Goal: Task Accomplishment & Management: Manage account settings

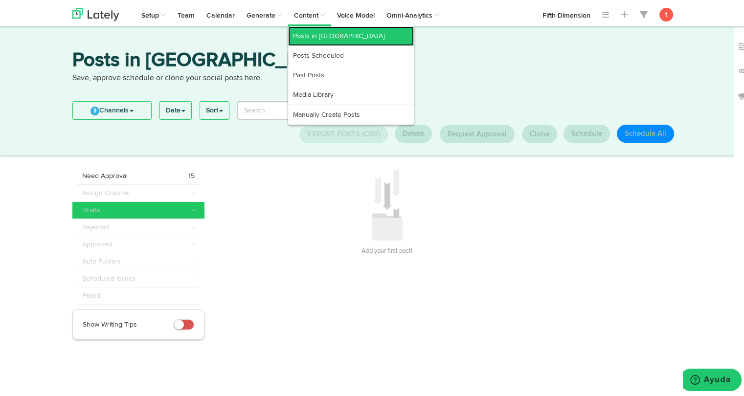
click at [310, 34] on link "Posts in [GEOGRAPHIC_DATA]" at bounding box center [351, 34] width 126 height 20
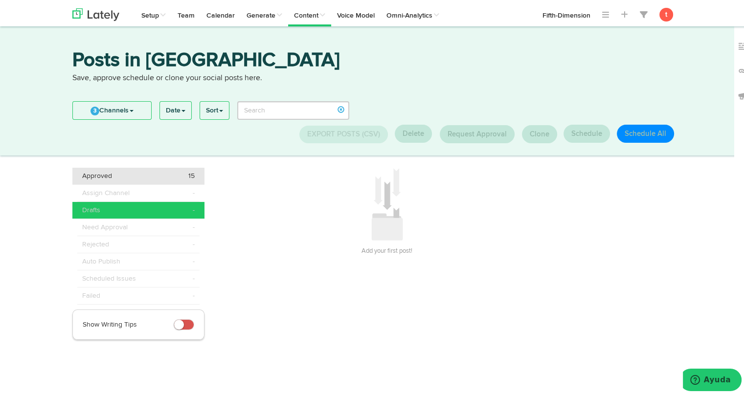
click at [95, 177] on span "Approved" at bounding box center [97, 174] width 30 height 10
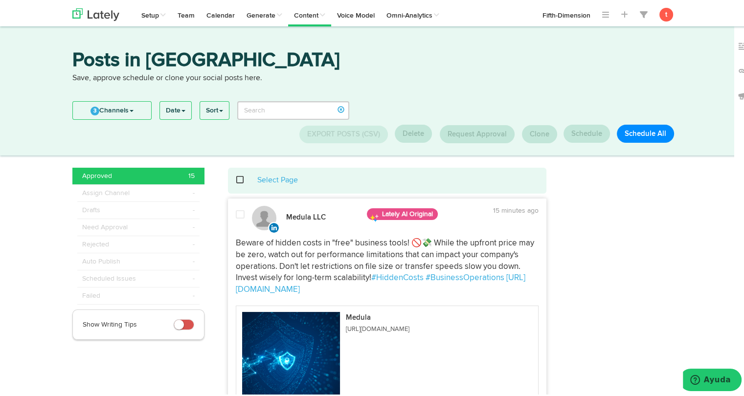
click at [235, 176] on div "Select Page" at bounding box center [387, 178] width 304 height 11
click at [236, 179] on span at bounding box center [245, 178] width 20 height 0
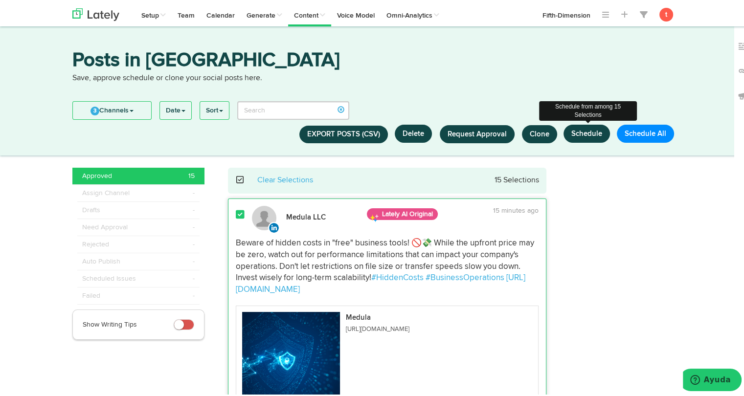
click at [590, 139] on button "Schedule" at bounding box center [587, 132] width 46 height 18
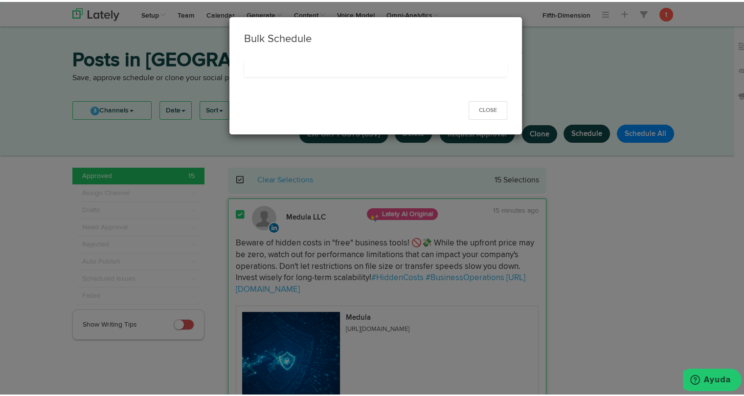
select select "11"
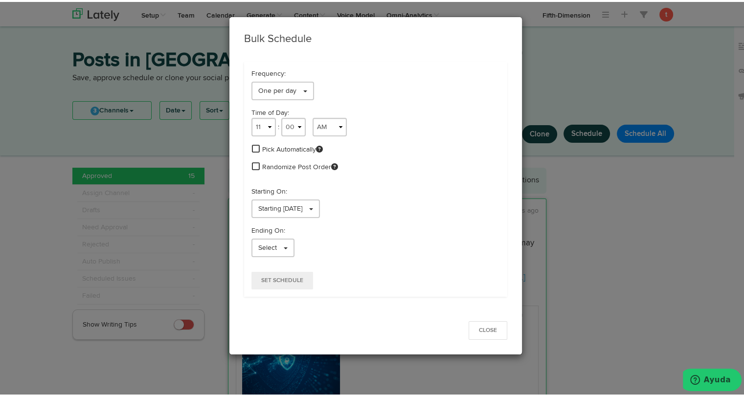
click at [253, 149] on span at bounding box center [256, 146] width 8 height 9
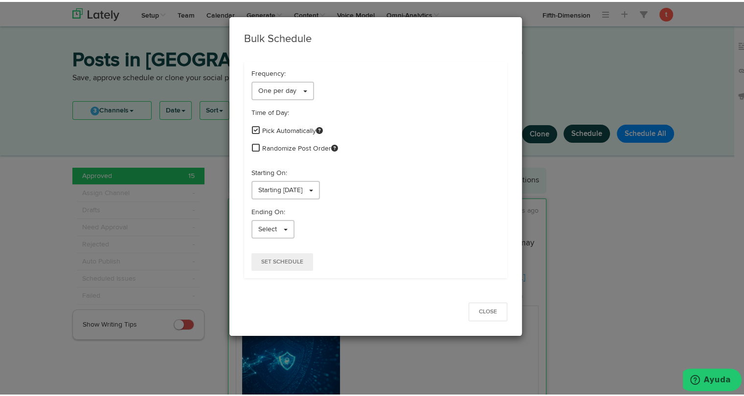
click at [252, 146] on span at bounding box center [256, 145] width 8 height 9
click at [288, 196] on link "Starting 09/12/2025" at bounding box center [286, 188] width 69 height 19
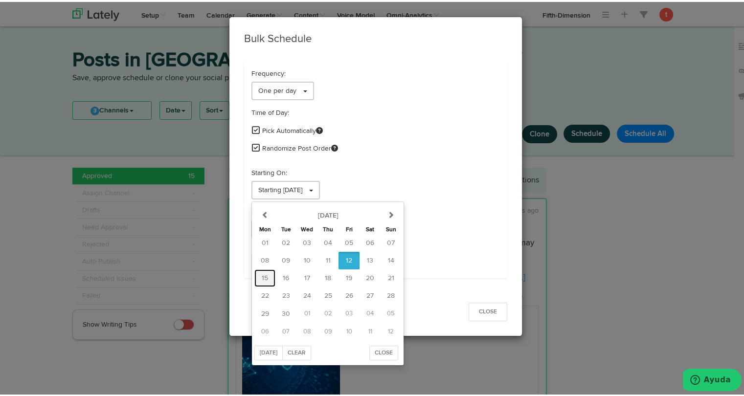
click at [262, 276] on span "15" at bounding box center [265, 276] width 6 height 7
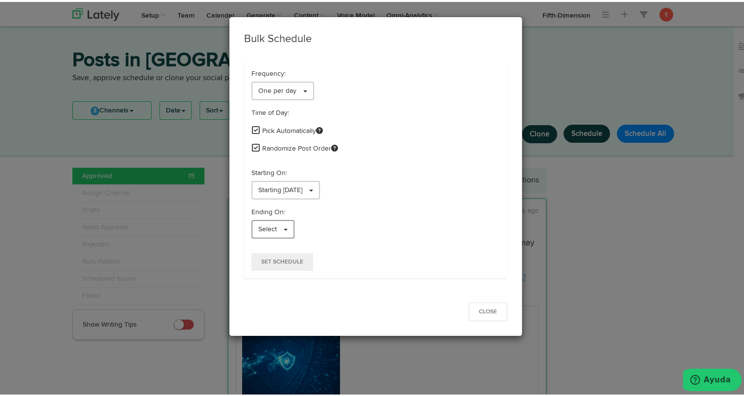
click at [258, 224] on span "Select" at bounding box center [267, 227] width 19 height 7
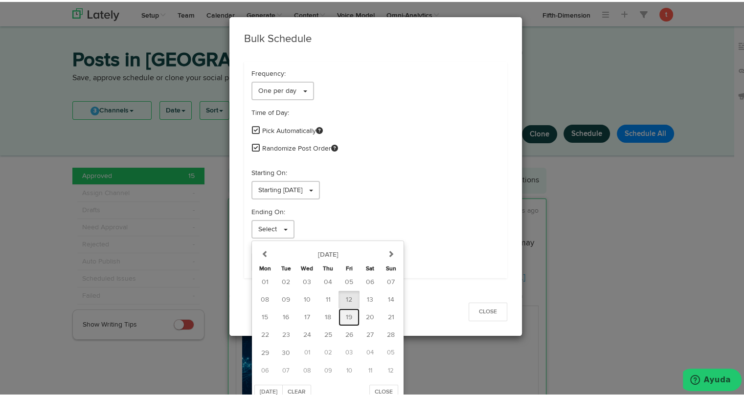
click at [339, 320] on button "19" at bounding box center [349, 316] width 21 height 18
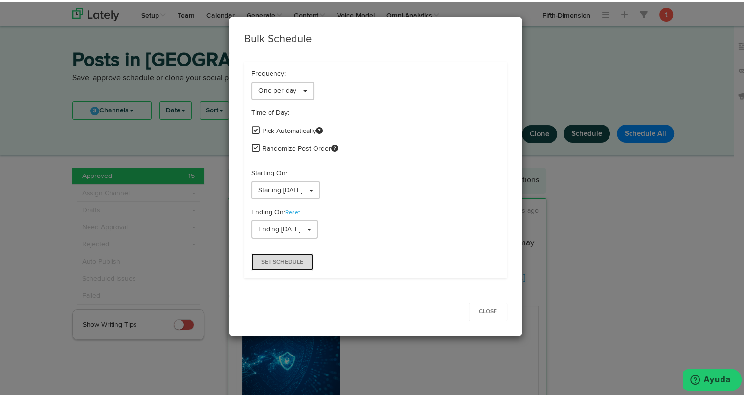
click at [278, 258] on span "Set Schedule" at bounding box center [282, 260] width 42 height 6
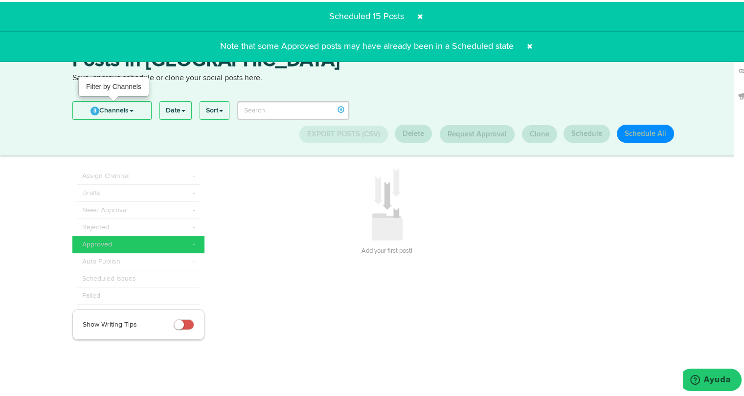
click at [98, 102] on link "3 Channels" at bounding box center [112, 109] width 78 height 18
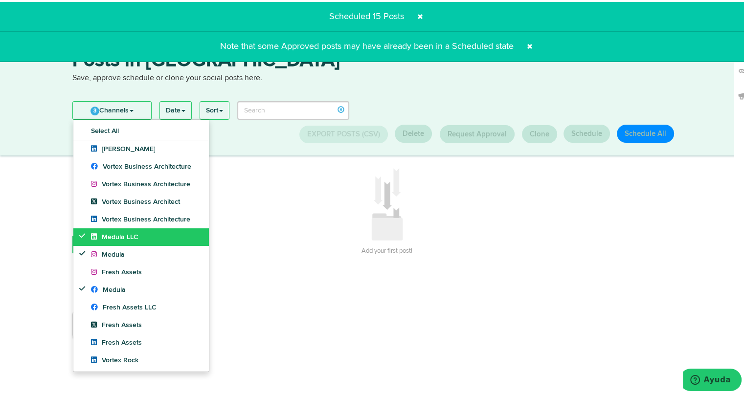
click at [104, 234] on span "Medula LLC" at bounding box center [114, 235] width 47 height 7
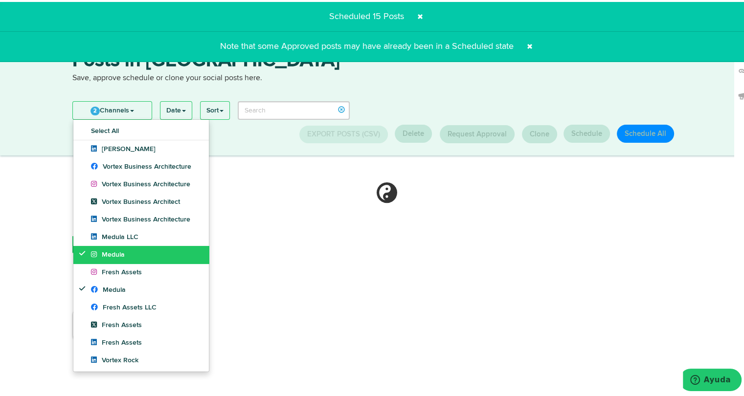
click at [104, 250] on span "Medula" at bounding box center [108, 253] width 34 height 7
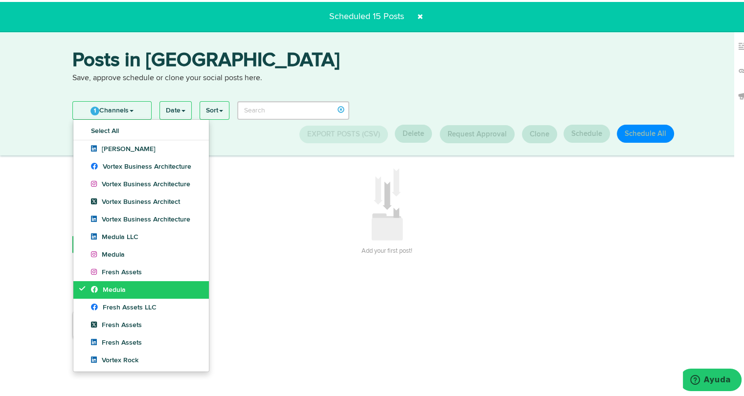
click at [99, 285] on span "Medula" at bounding box center [108, 288] width 35 height 7
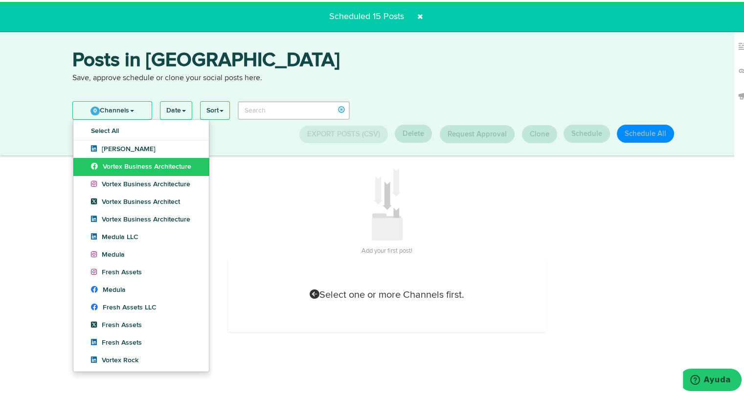
click at [115, 168] on span "Vortex Business Architecture" at bounding box center [141, 164] width 100 height 7
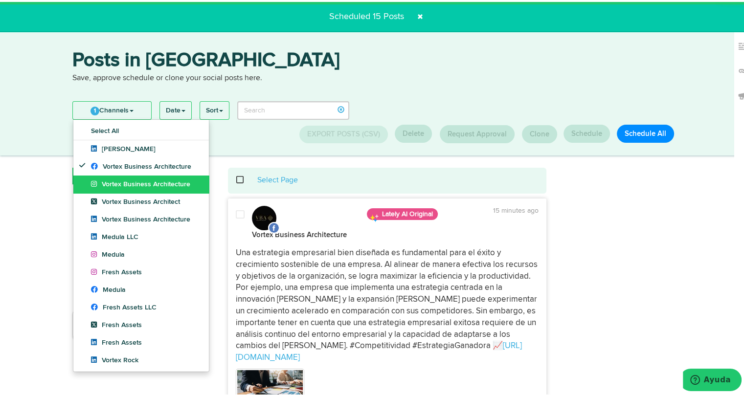
click at [114, 183] on span "Vortex Business Architecture" at bounding box center [140, 182] width 99 height 7
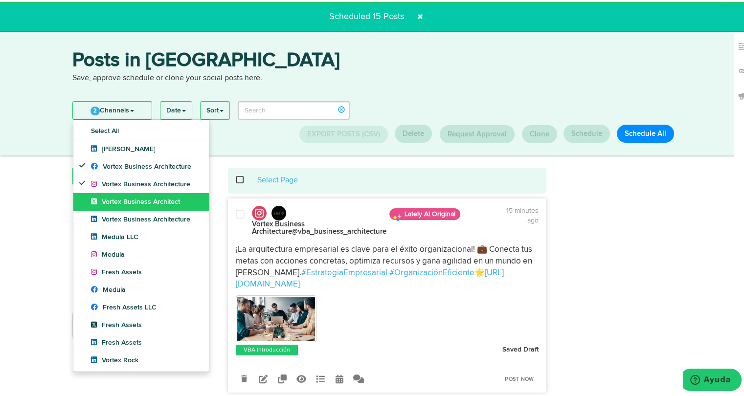
click at [113, 197] on span "Vortex Business Architect" at bounding box center [135, 200] width 89 height 7
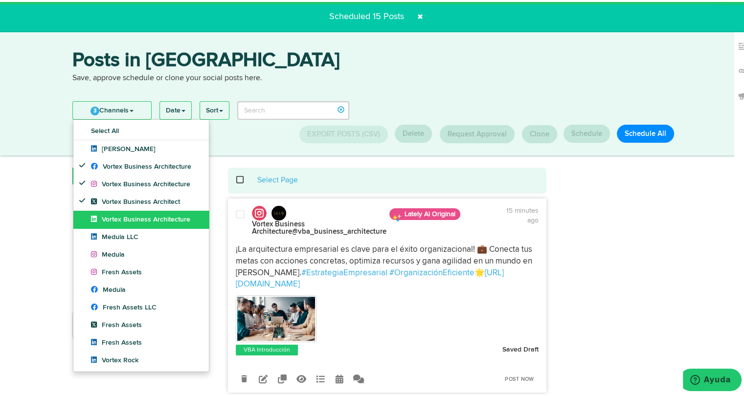
click at [112, 215] on span "Vortex Business Architecture" at bounding box center [140, 217] width 99 height 7
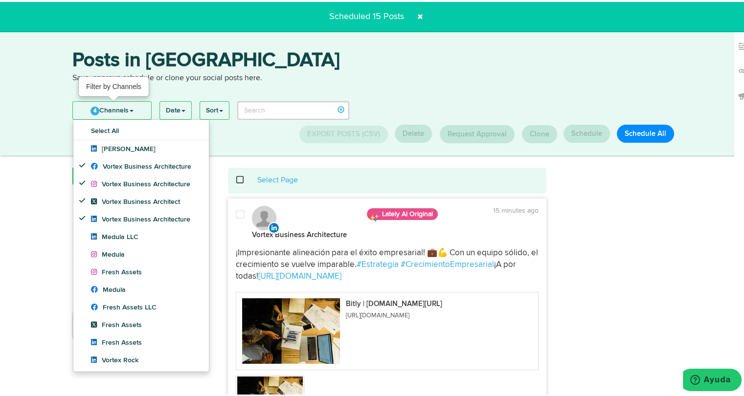
click at [125, 111] on link "4 Channels" at bounding box center [112, 109] width 78 height 18
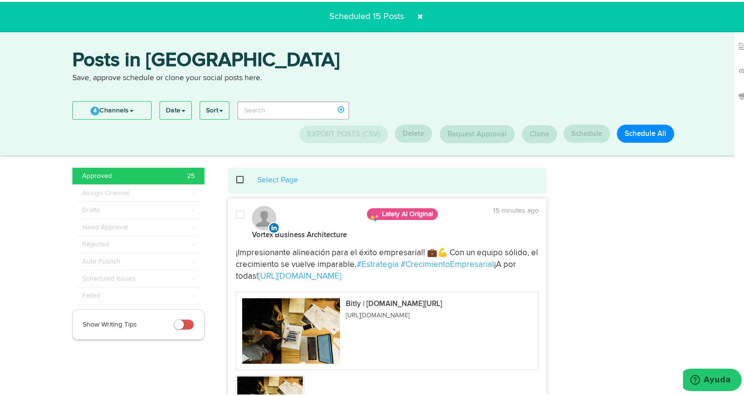
click at [236, 179] on span at bounding box center [245, 178] width 20 height 0
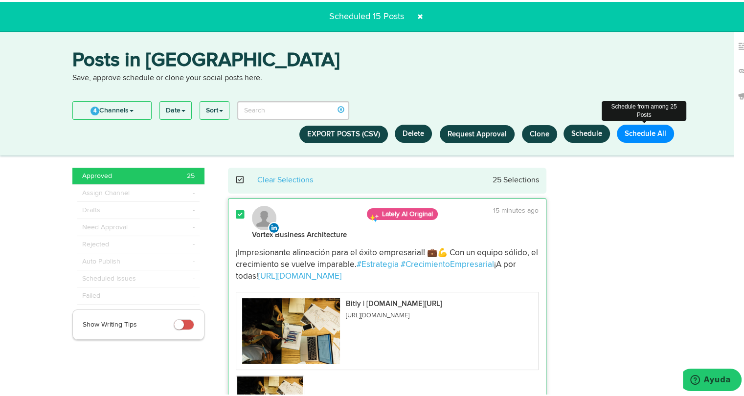
click at [625, 133] on button "Schedule All" at bounding box center [645, 132] width 57 height 18
select select "11"
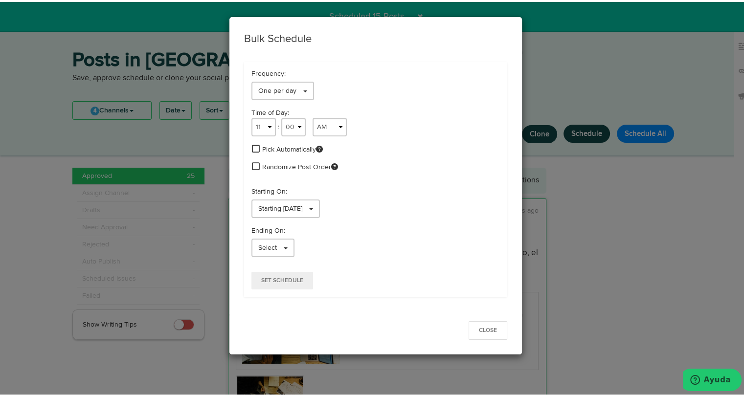
click at [252, 147] on span at bounding box center [256, 146] width 8 height 9
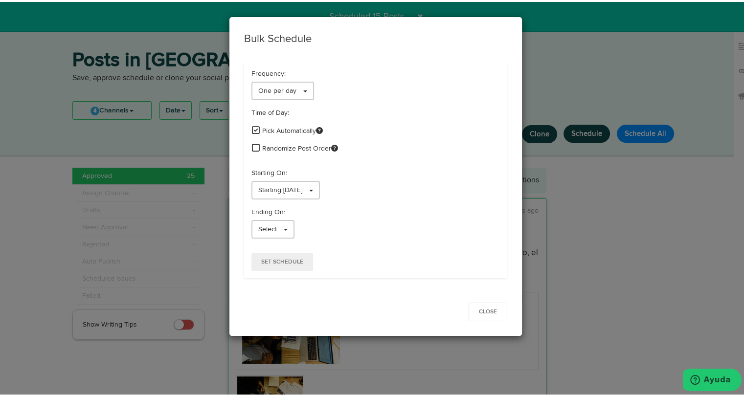
click at [252, 144] on span at bounding box center [256, 145] width 8 height 9
click at [258, 182] on link "Starting 09/12/2025" at bounding box center [286, 188] width 69 height 19
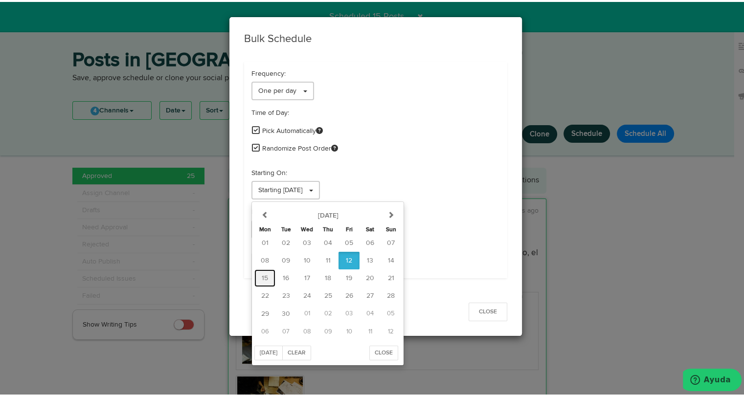
click at [257, 275] on button "15" at bounding box center [264, 277] width 21 height 18
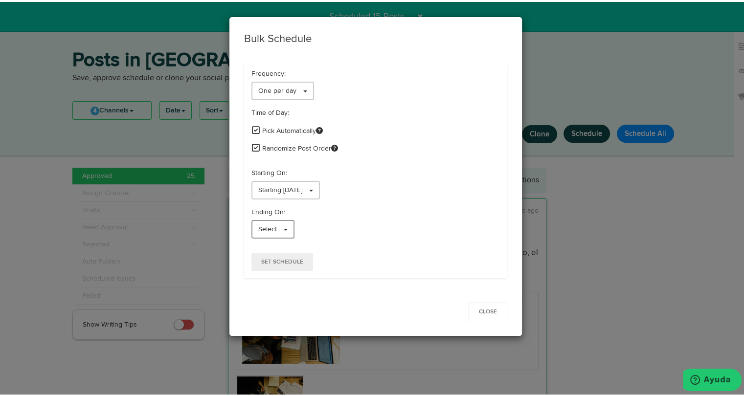
click at [270, 224] on span "Select" at bounding box center [267, 227] width 19 height 7
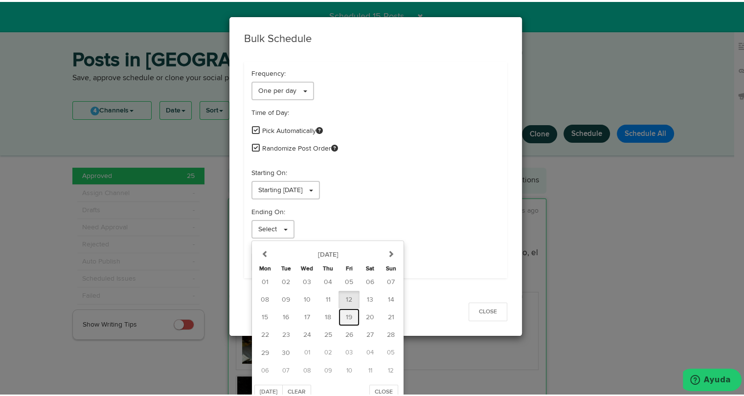
click at [346, 320] on button "19" at bounding box center [349, 316] width 21 height 18
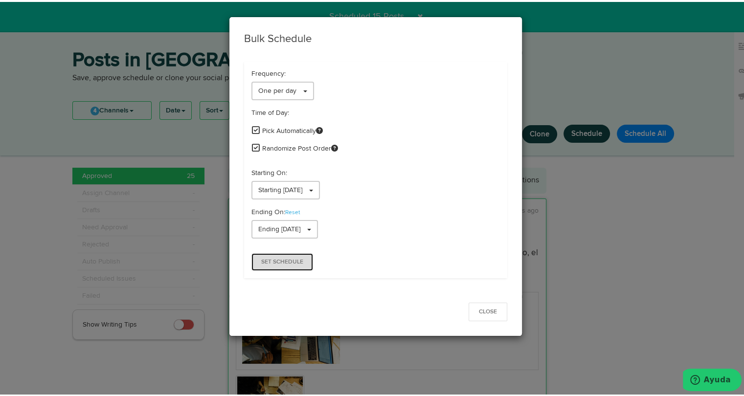
click at [289, 261] on span "Set Schedule" at bounding box center [282, 260] width 42 height 6
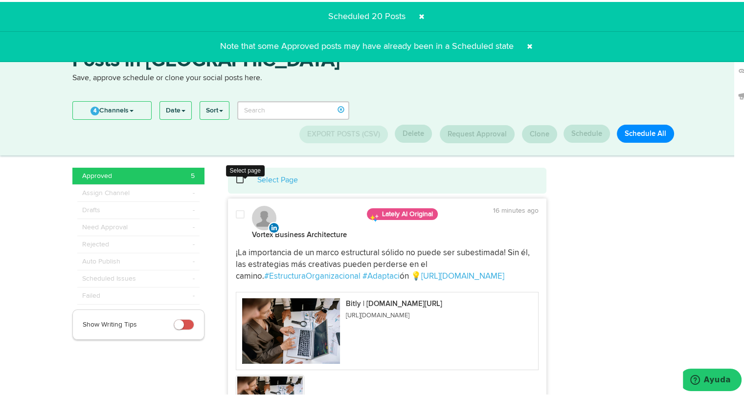
click at [235, 179] on span at bounding box center [245, 178] width 20 height 0
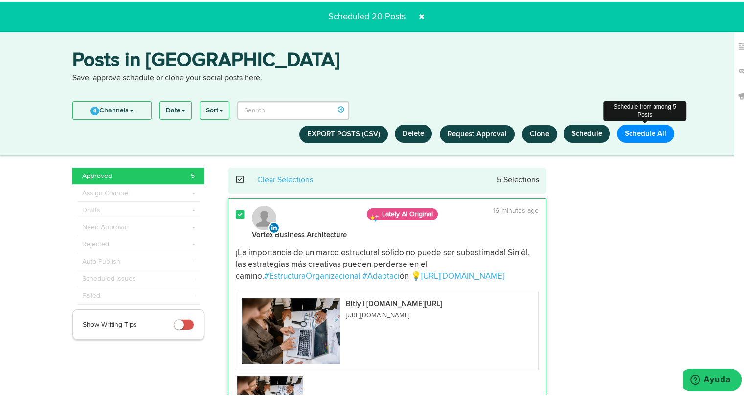
click at [632, 135] on button "Schedule All" at bounding box center [645, 132] width 57 height 18
select select "11"
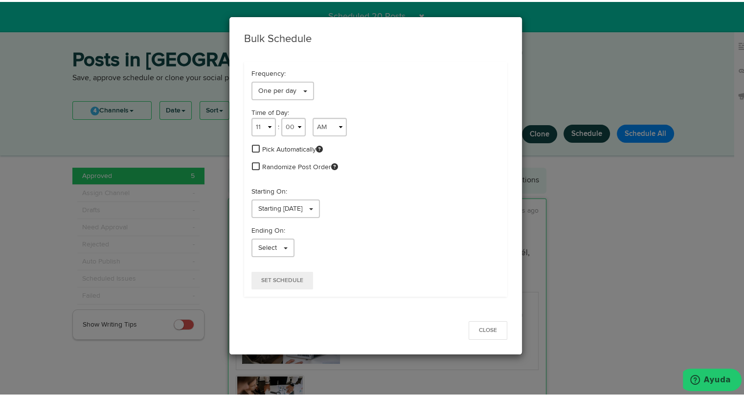
click at [253, 151] on span at bounding box center [256, 146] width 8 height 9
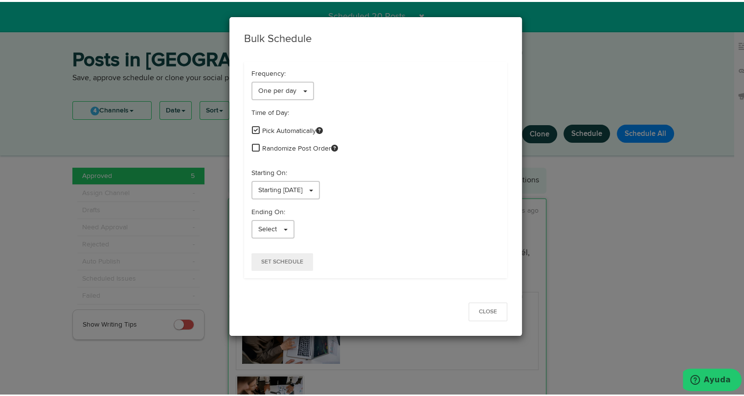
click at [255, 147] on span at bounding box center [256, 145] width 8 height 9
click at [263, 186] on span "Starting 09/12/2025" at bounding box center [280, 188] width 44 height 7
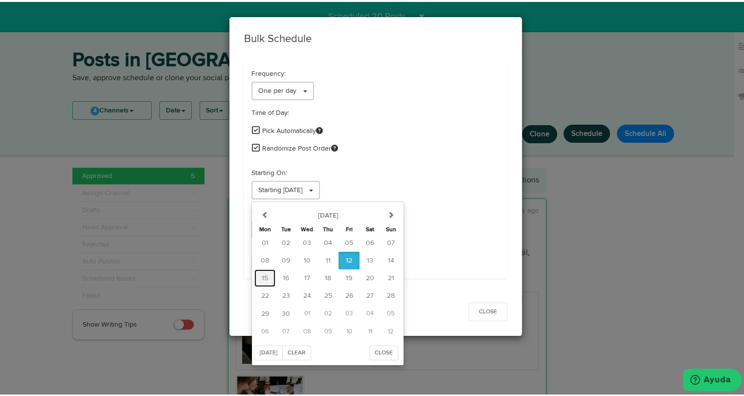
click at [264, 277] on button "15" at bounding box center [264, 277] width 21 height 18
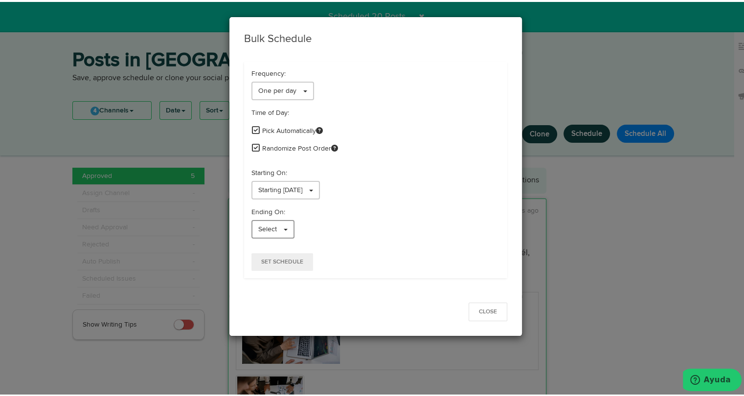
click at [264, 234] on link "Select" at bounding box center [273, 227] width 43 height 19
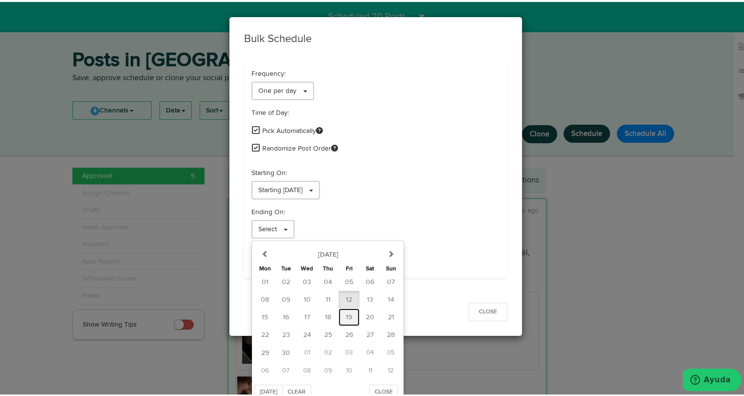
click at [346, 316] on span "19" at bounding box center [349, 315] width 6 height 7
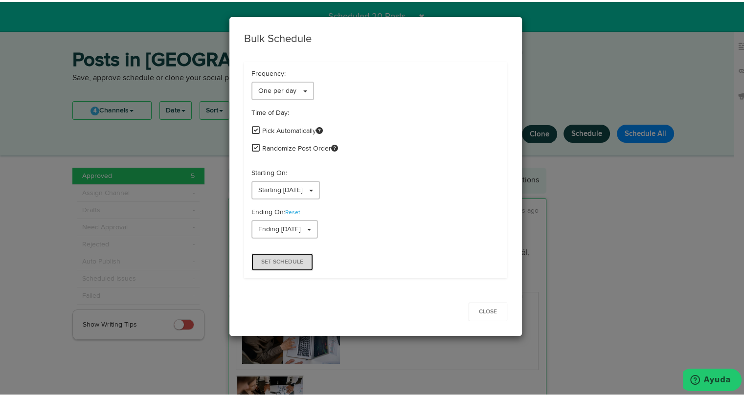
click at [292, 258] on span "Set Schedule" at bounding box center [282, 260] width 42 height 6
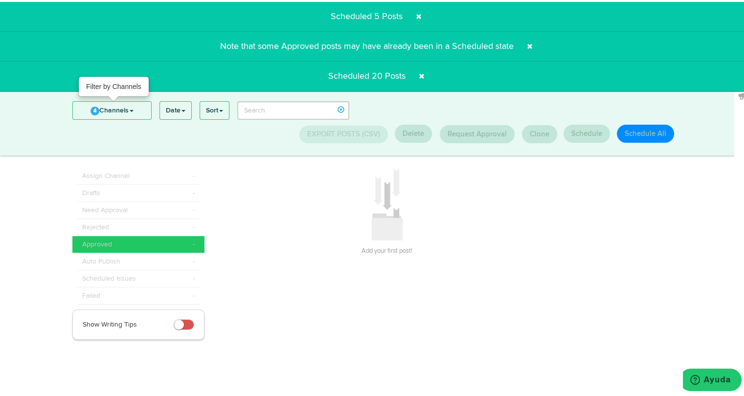
click at [129, 106] on link "4 Channels" at bounding box center [112, 109] width 78 height 18
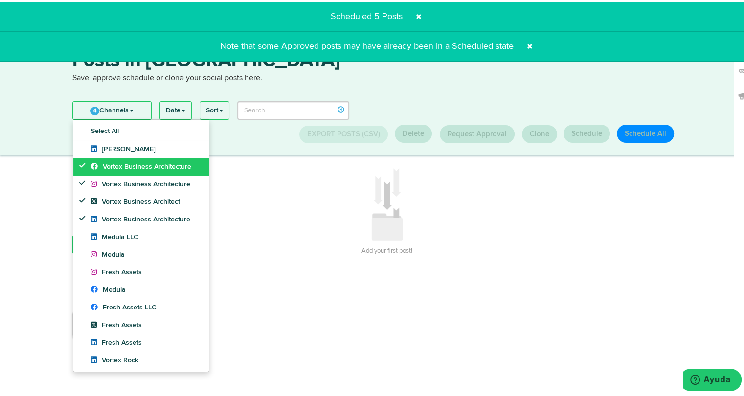
click at [128, 162] on span "Vortex Business Architecture" at bounding box center [141, 164] width 100 height 7
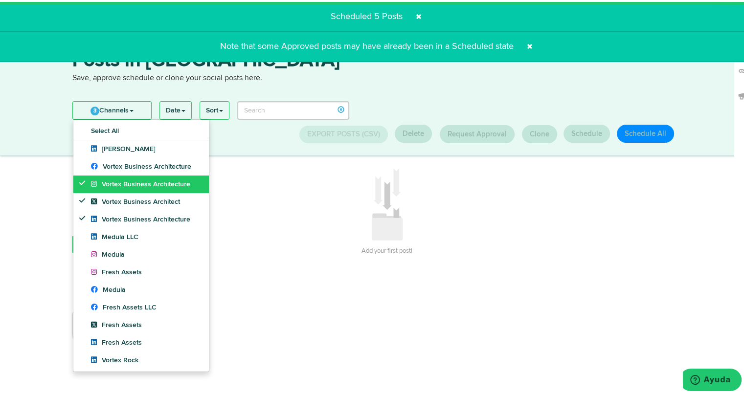
click at [123, 175] on link "Vortex Business Architecture" at bounding box center [141, 183] width 136 height 18
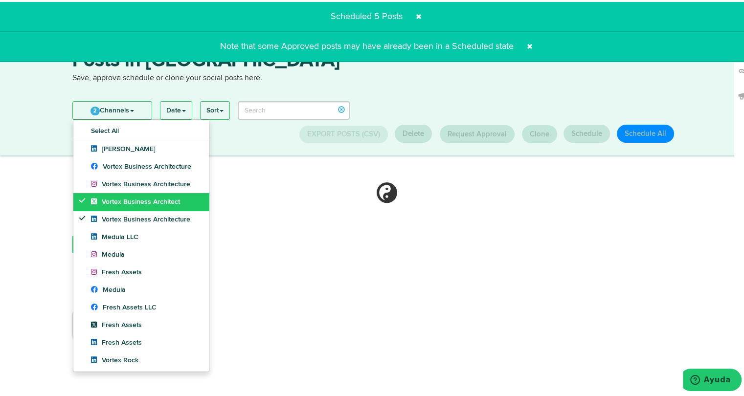
click at [118, 192] on link "Vortex Business Architect" at bounding box center [141, 200] width 136 height 18
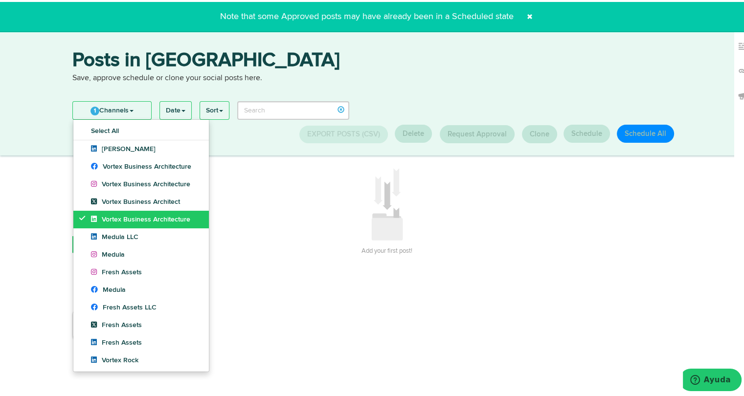
click at [113, 210] on link "Vortex Business Architecture" at bounding box center [141, 218] width 136 height 18
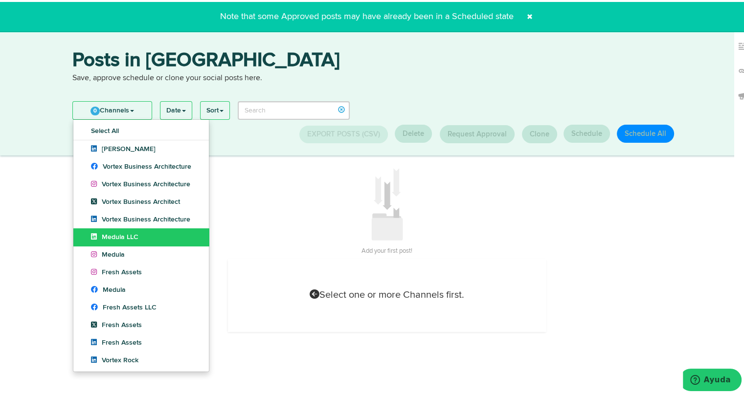
click at [106, 236] on span "Medula LLC" at bounding box center [114, 235] width 47 height 7
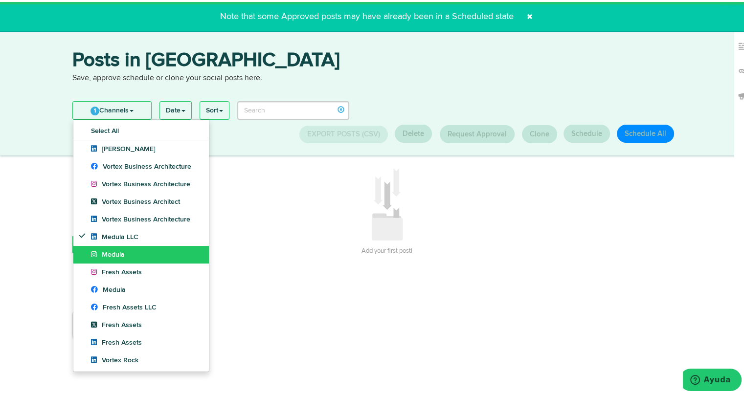
click at [104, 247] on link "Medula" at bounding box center [141, 253] width 136 height 18
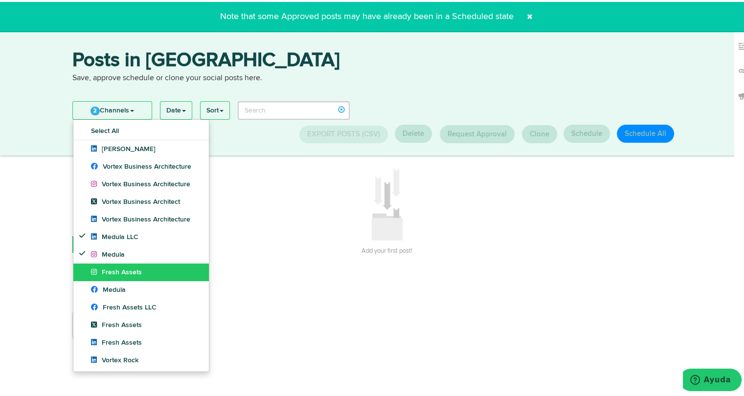
click at [103, 269] on span "Fresh Assets" at bounding box center [116, 270] width 51 height 7
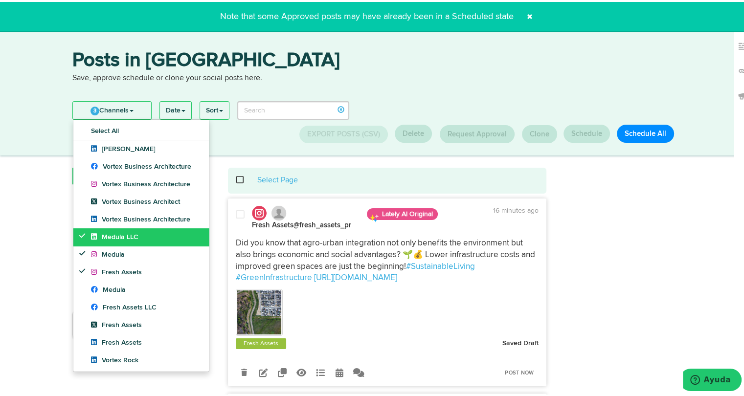
click at [102, 240] on link "Medula LLC" at bounding box center [141, 236] width 136 height 18
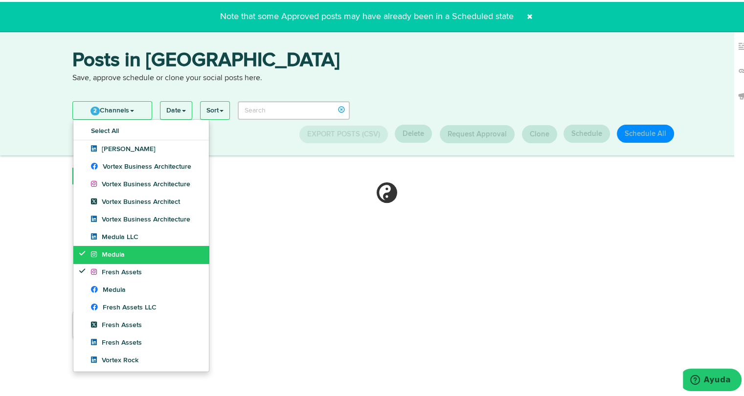
click at [99, 252] on span "Medula" at bounding box center [108, 253] width 34 height 7
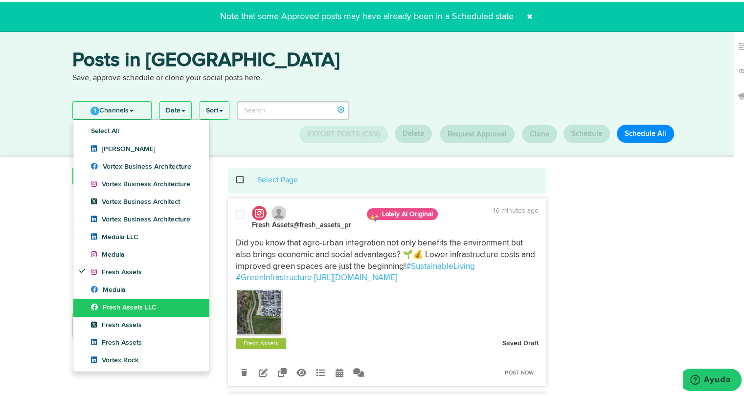
click at [111, 302] on span "Fresh Assets LLC" at bounding box center [124, 305] width 66 height 7
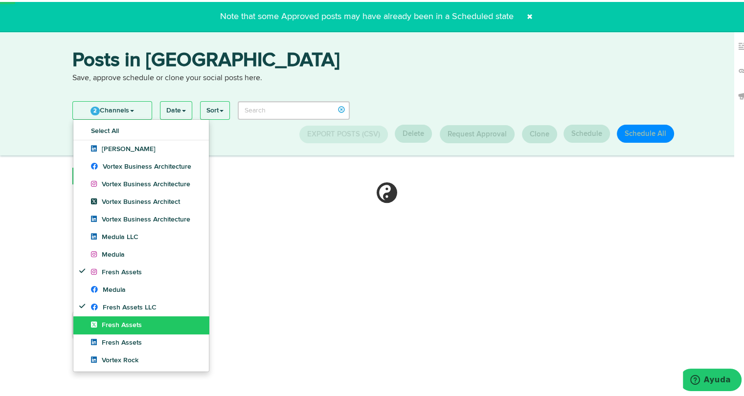
click at [106, 319] on link "Fresh Assets" at bounding box center [141, 324] width 136 height 18
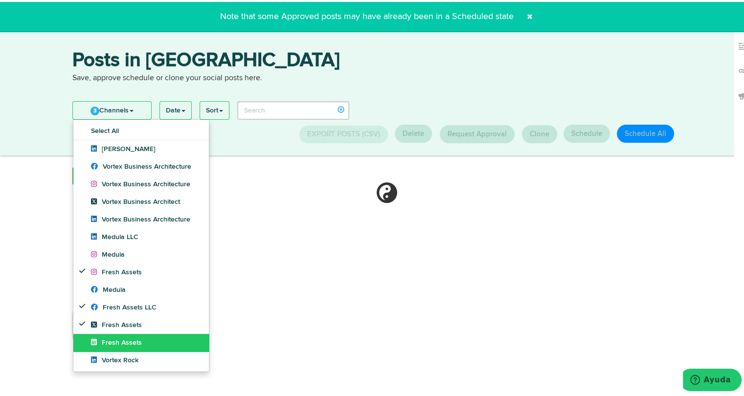
click at [102, 338] on span "Fresh Assets" at bounding box center [116, 341] width 51 height 7
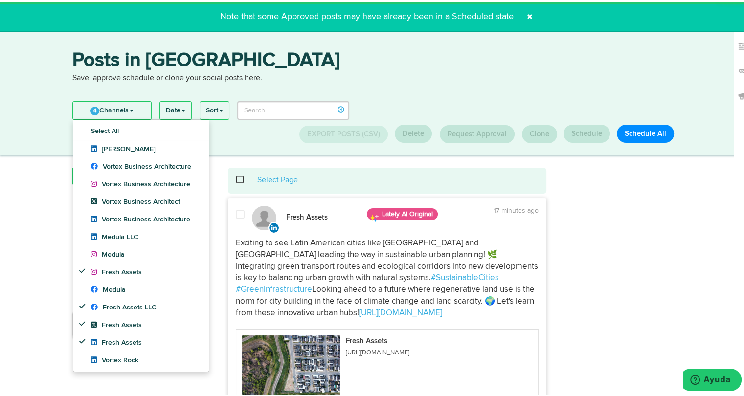
click at [129, 111] on link "4 Channels" at bounding box center [112, 109] width 78 height 18
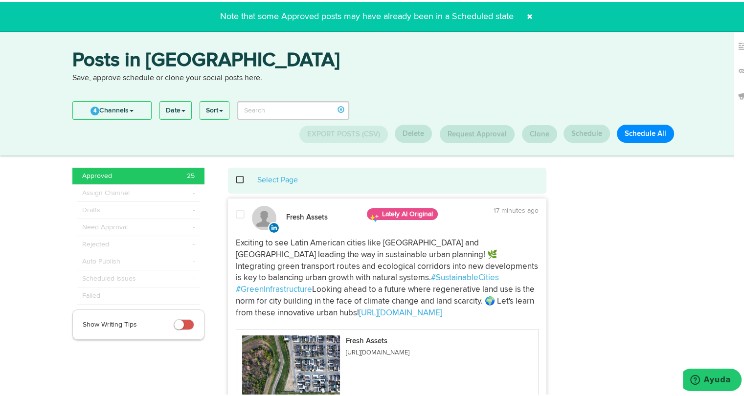
click at [240, 181] on div "Select Page" at bounding box center [387, 178] width 304 height 11
click at [239, 179] on span at bounding box center [245, 178] width 20 height 0
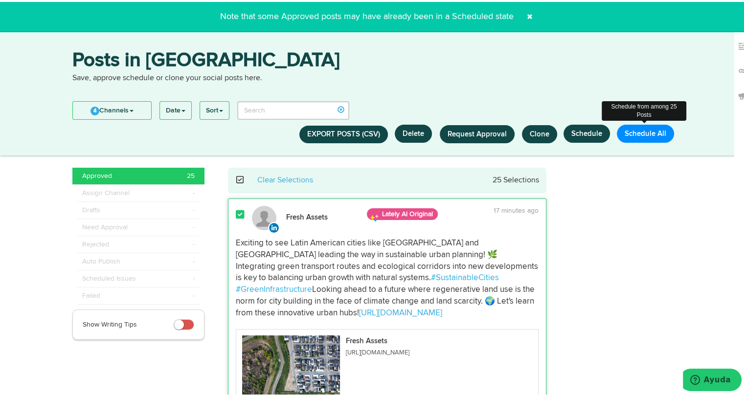
click at [628, 136] on button "Schedule All" at bounding box center [645, 132] width 57 height 18
select select "11"
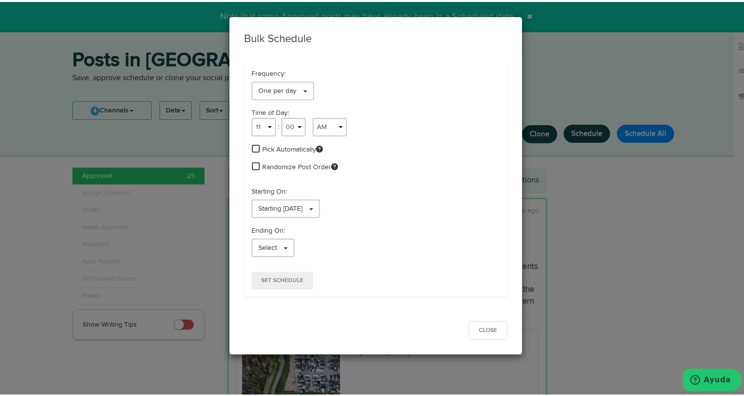
click at [253, 151] on span at bounding box center [256, 146] width 8 height 9
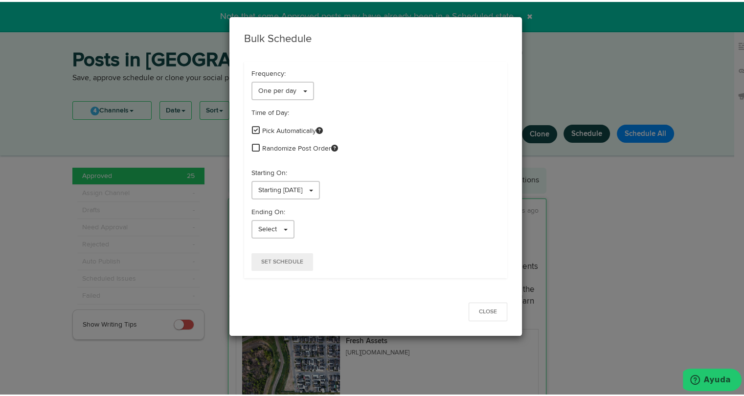
click at [253, 145] on span at bounding box center [256, 145] width 8 height 9
click at [302, 185] on span "Starting 09/12/2025" at bounding box center [280, 188] width 44 height 7
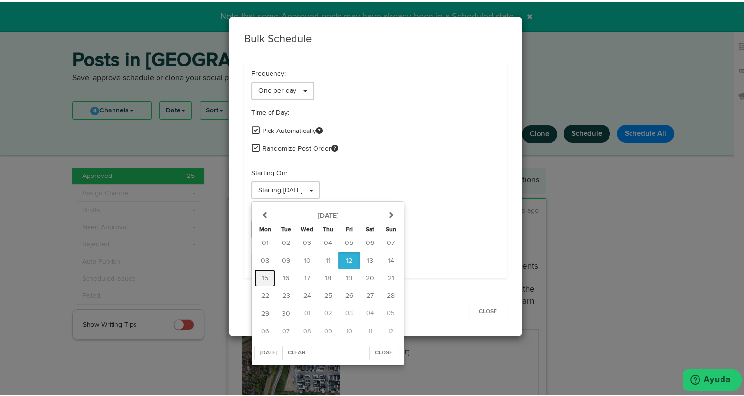
click at [262, 273] on span "15" at bounding box center [265, 276] width 6 height 7
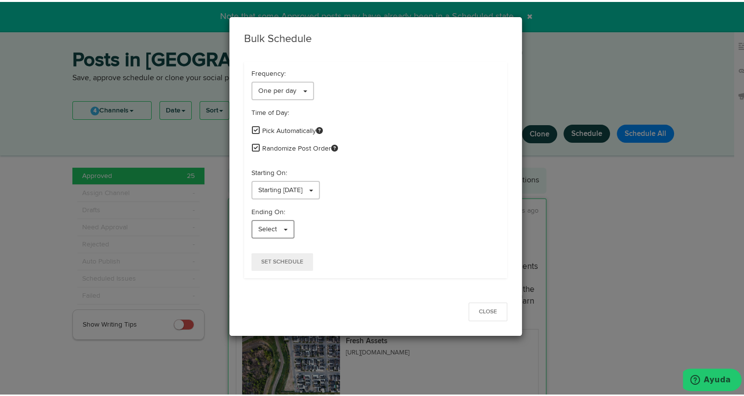
click at [262, 230] on span "Select" at bounding box center [267, 227] width 19 height 7
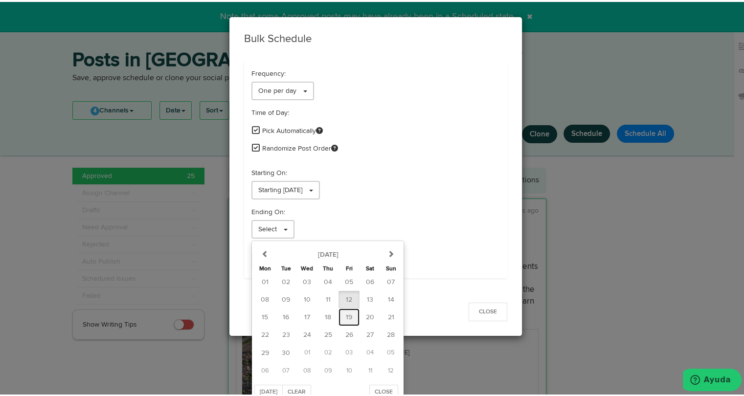
click at [339, 318] on button "19" at bounding box center [349, 316] width 21 height 18
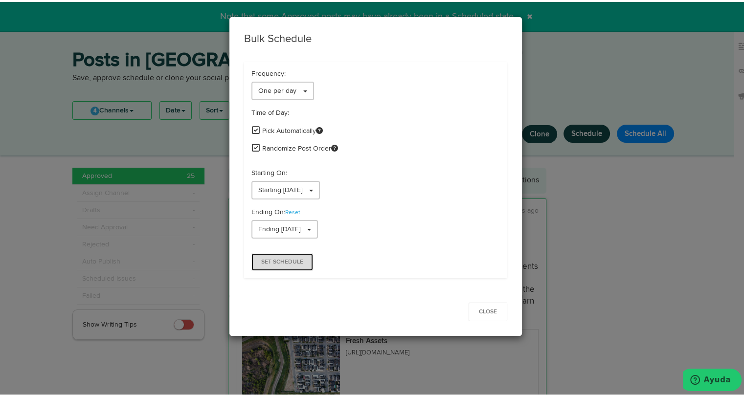
click at [285, 257] on span "Set Schedule" at bounding box center [282, 260] width 42 height 6
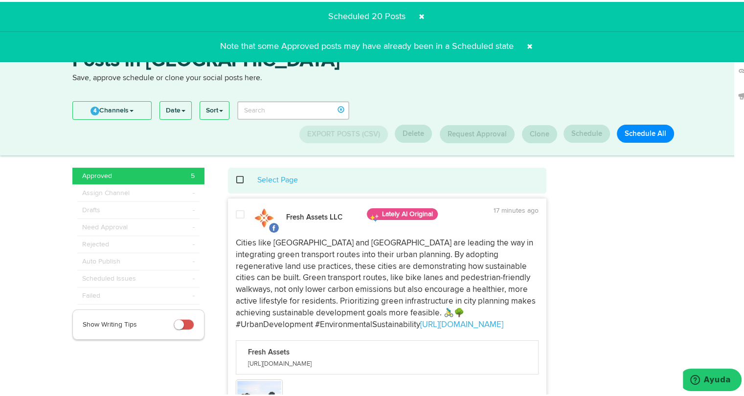
click at [238, 179] on span at bounding box center [245, 178] width 20 height 0
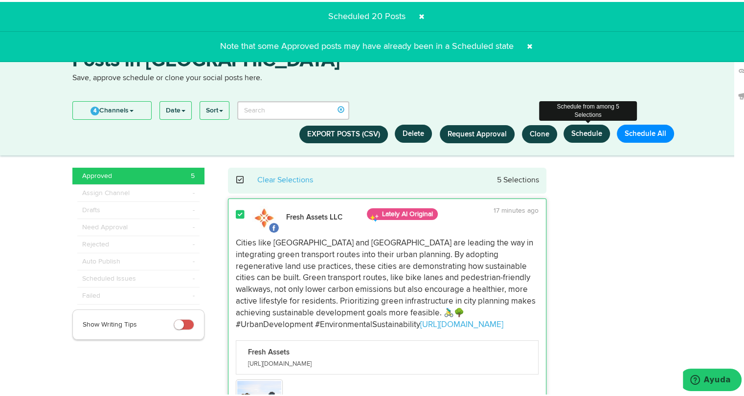
click at [581, 132] on button "Schedule" at bounding box center [587, 132] width 46 height 18
select select "11"
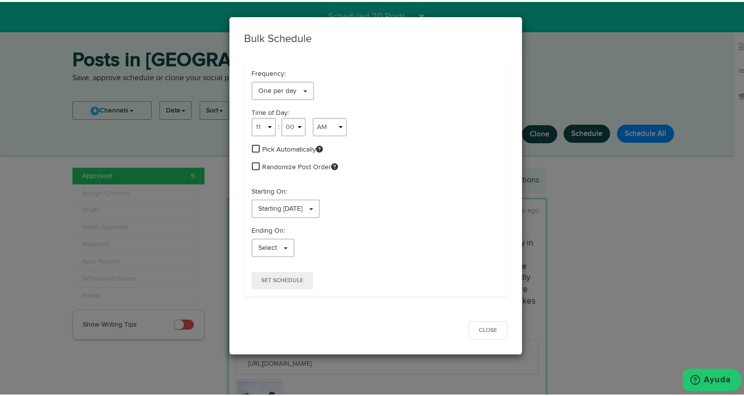
click at [252, 146] on span at bounding box center [256, 146] width 8 height 9
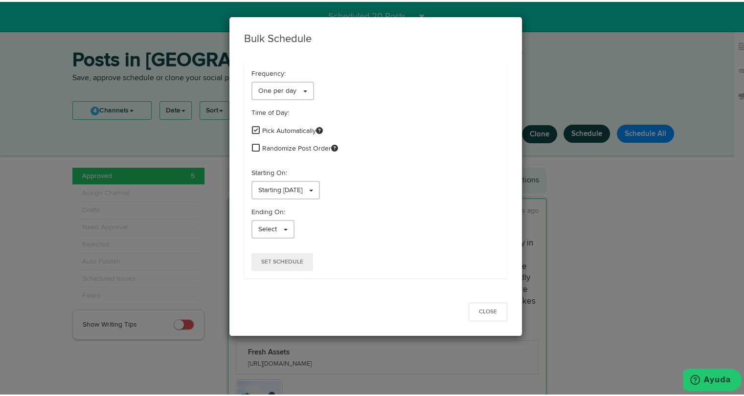
click at [253, 147] on span at bounding box center [256, 145] width 8 height 9
click at [265, 186] on span "Starting 09/12/2025" at bounding box center [280, 188] width 44 height 7
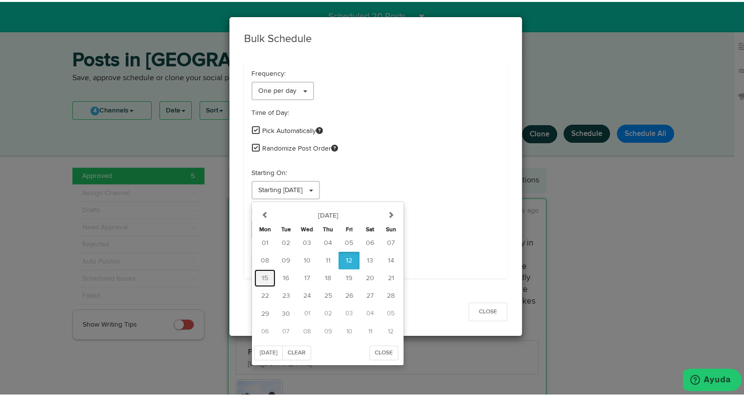
click at [258, 271] on button "15" at bounding box center [264, 277] width 21 height 18
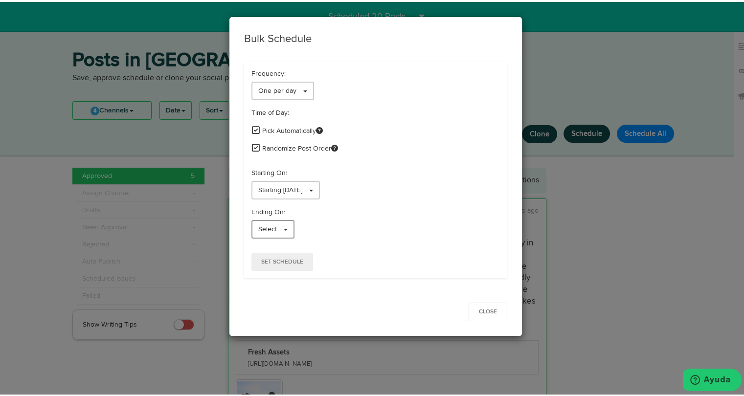
click at [258, 230] on span "Select" at bounding box center [267, 227] width 19 height 7
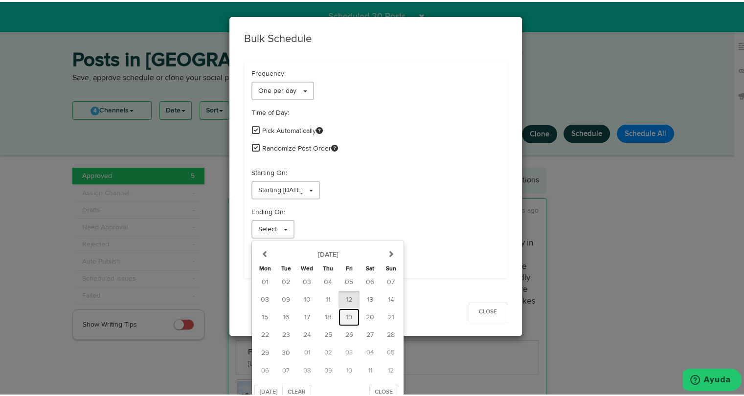
click at [339, 315] on button "19" at bounding box center [349, 316] width 21 height 18
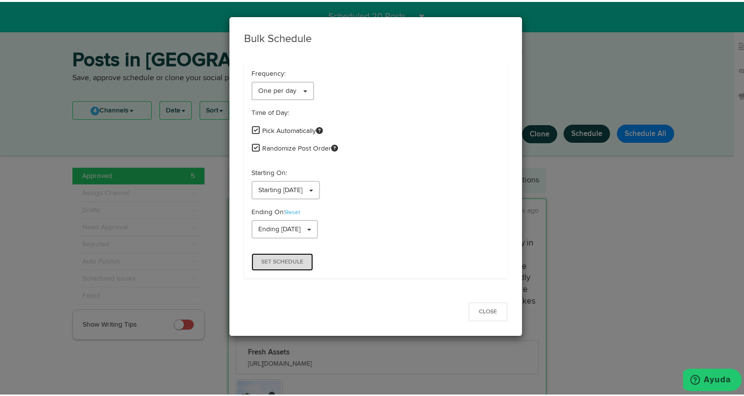
click at [291, 262] on span "Set Schedule" at bounding box center [282, 260] width 42 height 6
